Goal: Check status: Check status

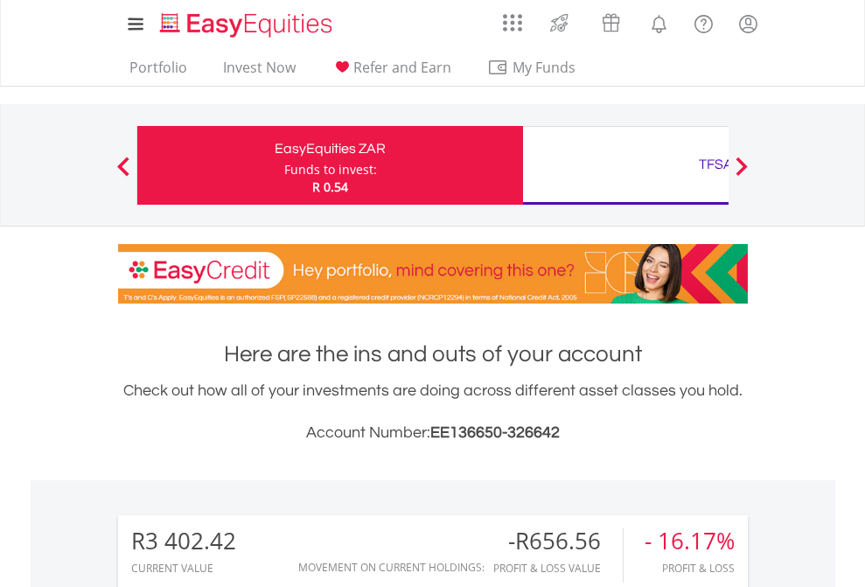
scroll to position [168, 275]
click at [284, 165] on div "Funds to invest:" at bounding box center [330, 169] width 93 height 17
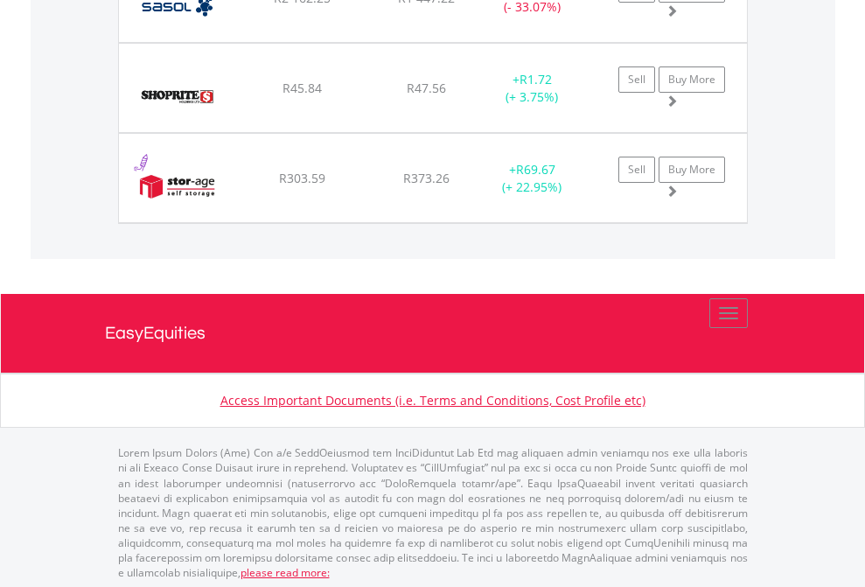
scroll to position [168, 275]
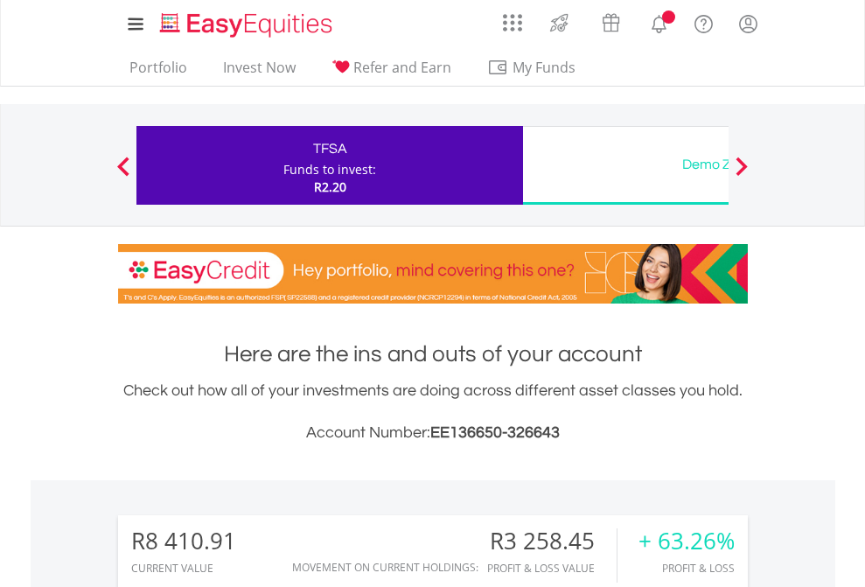
scroll to position [1305, 0]
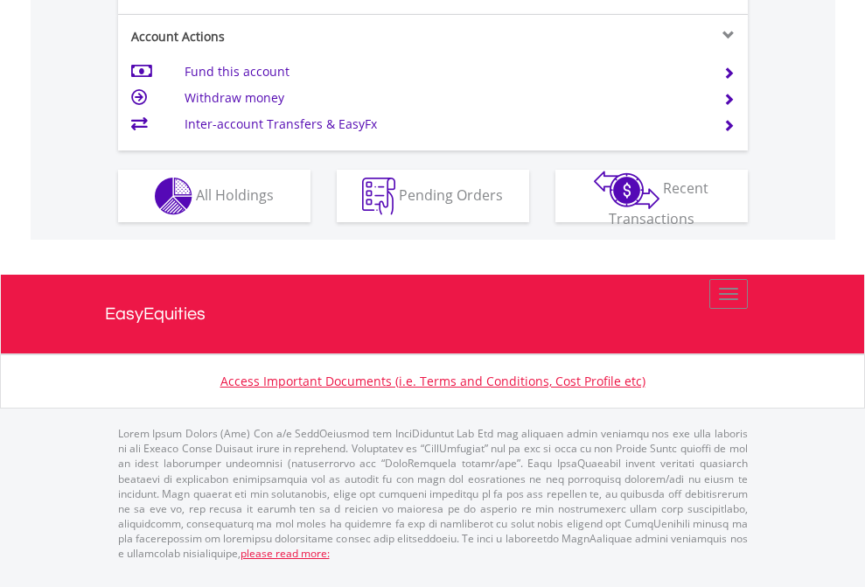
click at [196, 204] on span "All Holdings" at bounding box center [235, 193] width 78 height 19
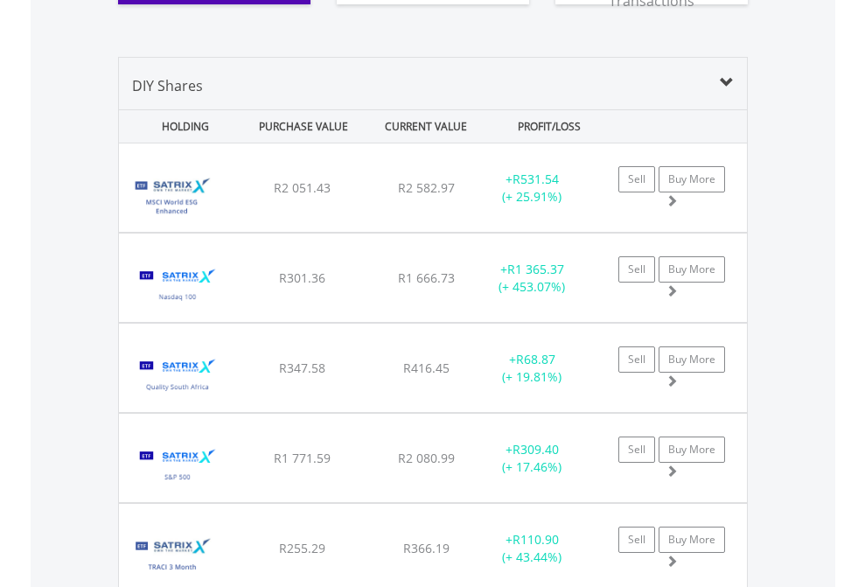
scroll to position [1944, 0]
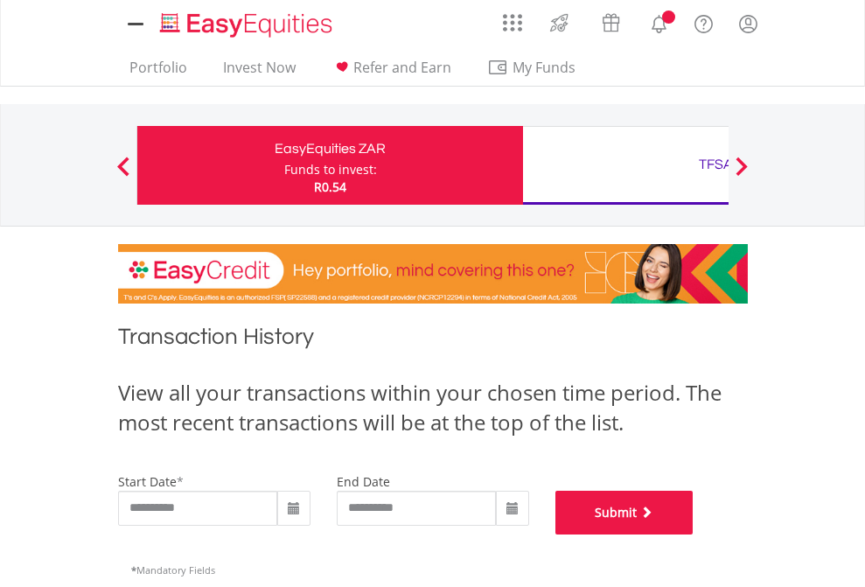
click at [693, 534] on button "Submit" at bounding box center [624, 512] width 138 height 44
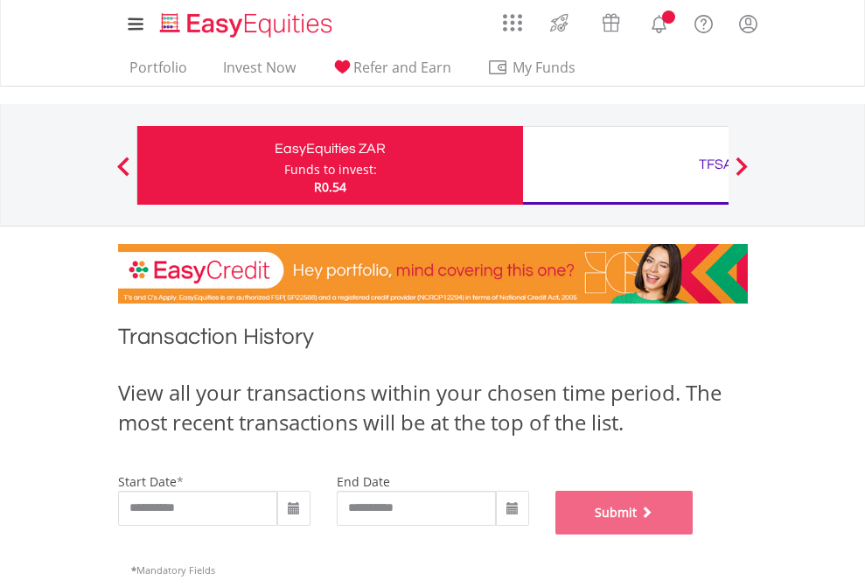
scroll to position [709, 0]
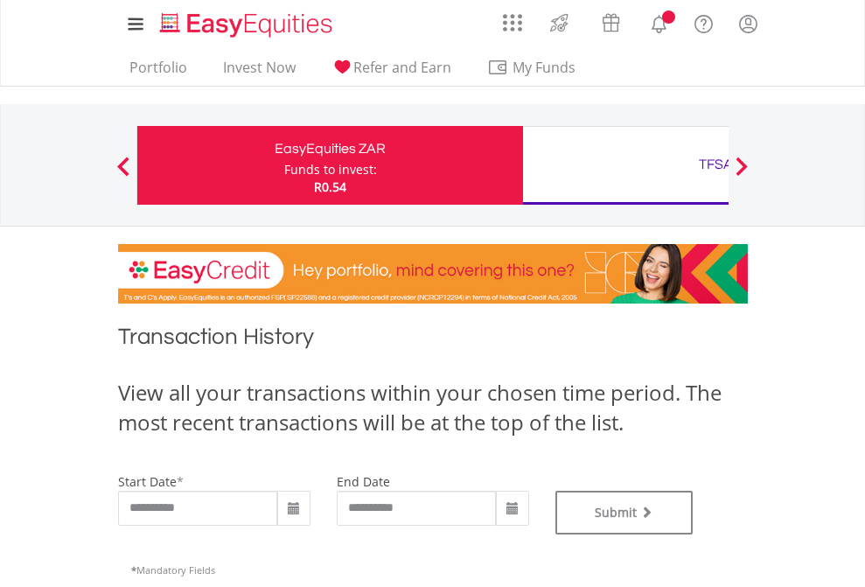
click at [625, 165] on div "TFSA" at bounding box center [715, 164] width 365 height 24
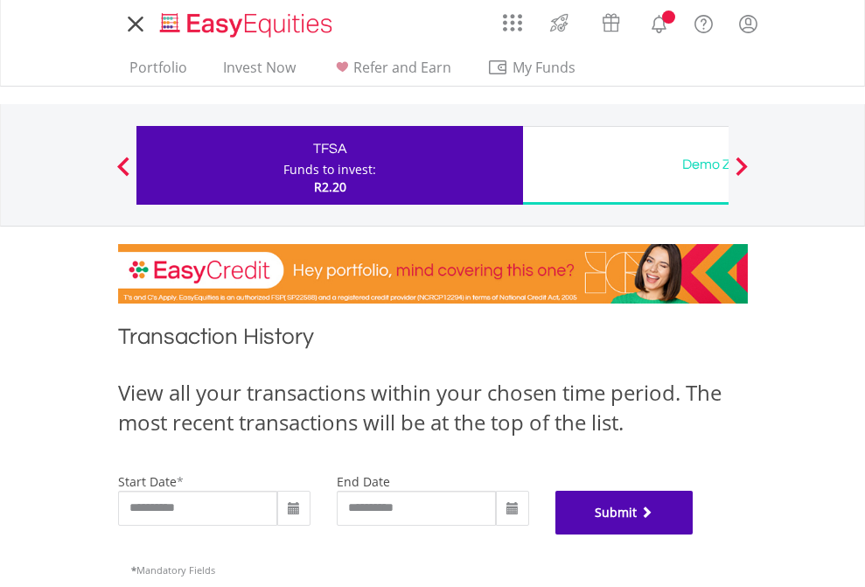
click at [693, 534] on button "Submit" at bounding box center [624, 512] width 138 height 44
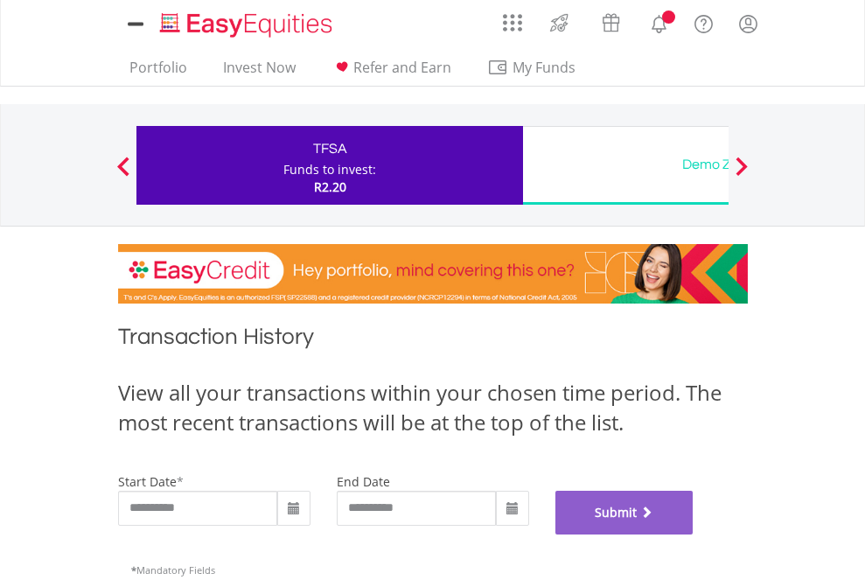
scroll to position [709, 0]
